Goal: Navigation & Orientation: Find specific page/section

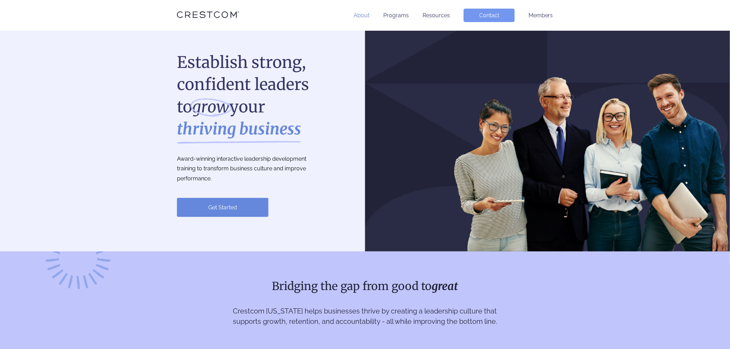
click at [364, 18] on link "About" at bounding box center [361, 15] width 16 height 7
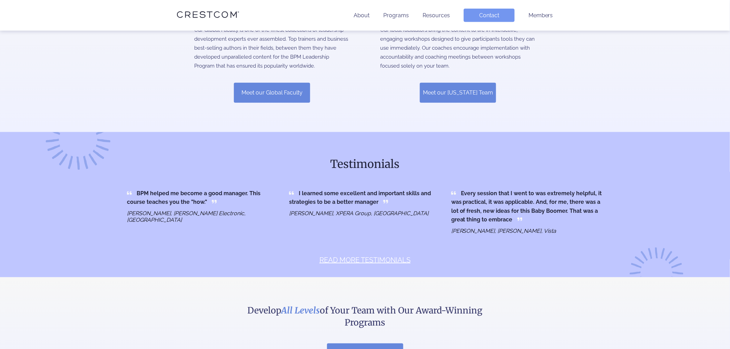
scroll to position [268, 0]
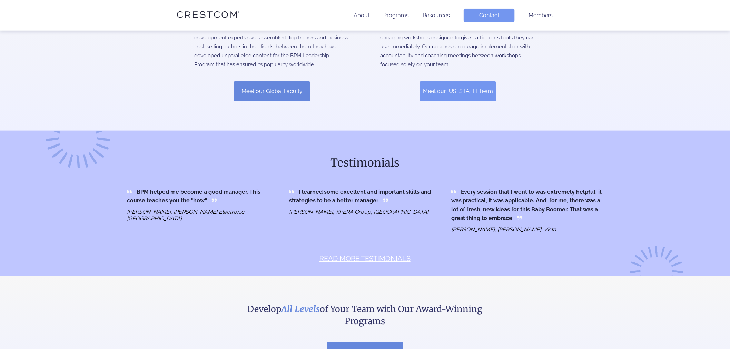
click at [456, 91] on link "Meet our California Team" at bounding box center [458, 91] width 76 height 20
